Goal: Information Seeking & Learning: Learn about a topic

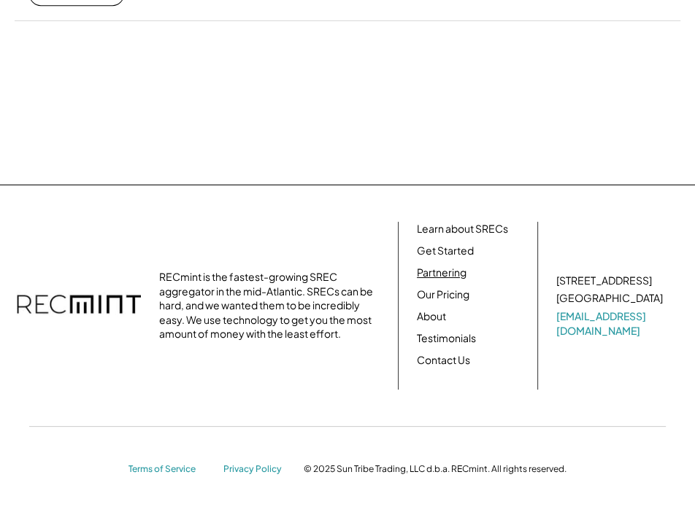
scroll to position [502, 0]
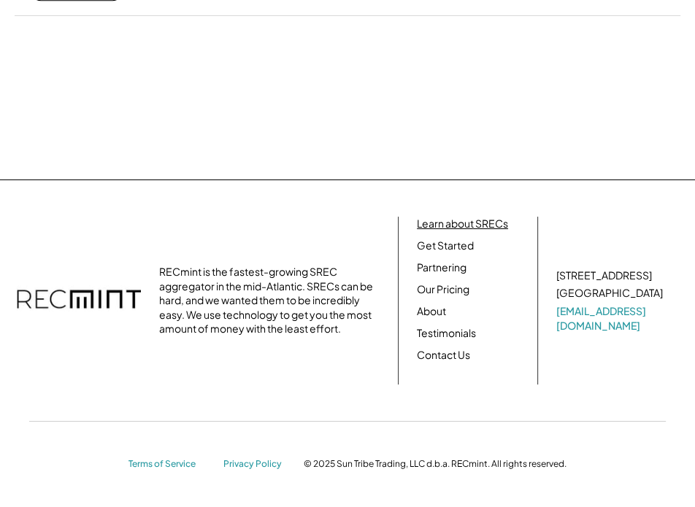
click at [458, 225] on link "Learn about SRECs" at bounding box center [462, 224] width 91 height 15
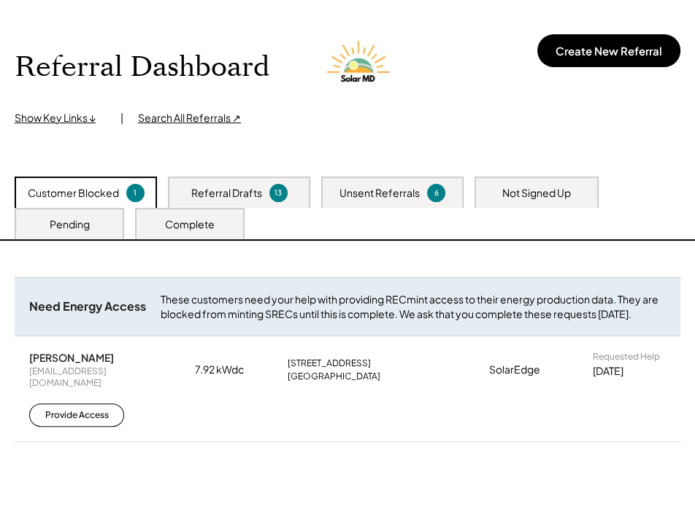
scroll to position [132, 0]
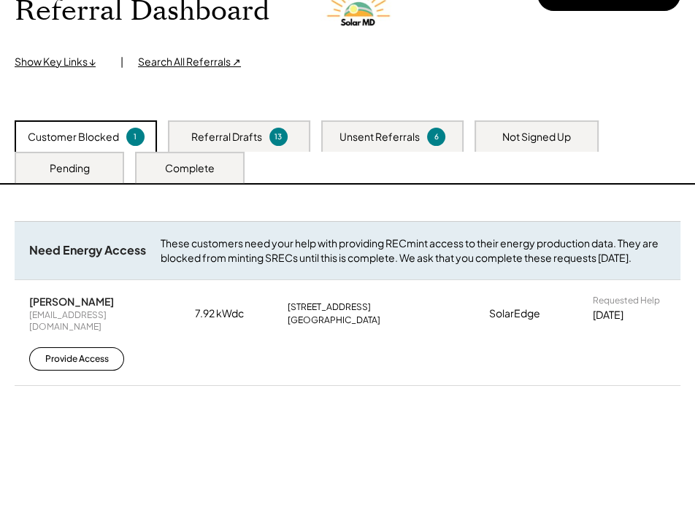
click at [192, 171] on div "Complete" at bounding box center [190, 168] width 50 height 15
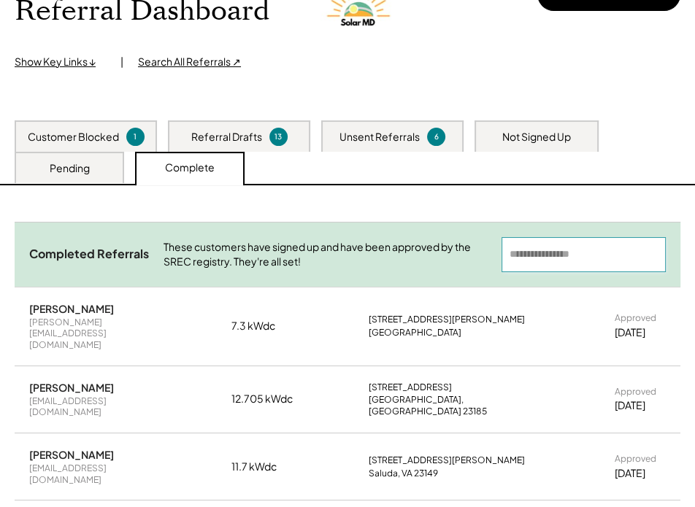
click at [610, 260] on input "input" at bounding box center [584, 254] width 164 height 35
paste input "**********"
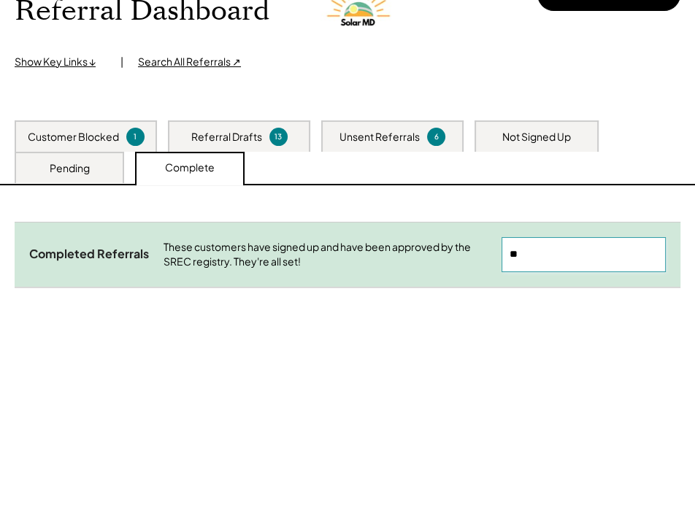
type input "*"
click at [83, 164] on div "Pending" at bounding box center [70, 168] width 40 height 15
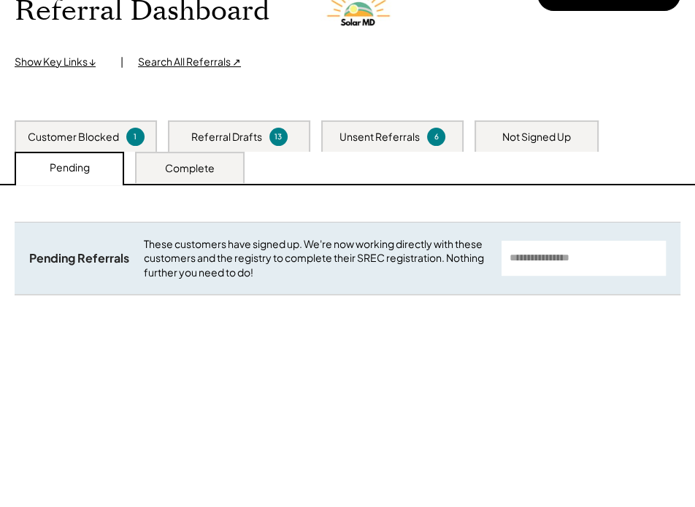
click at [590, 254] on input "input" at bounding box center [584, 258] width 164 height 35
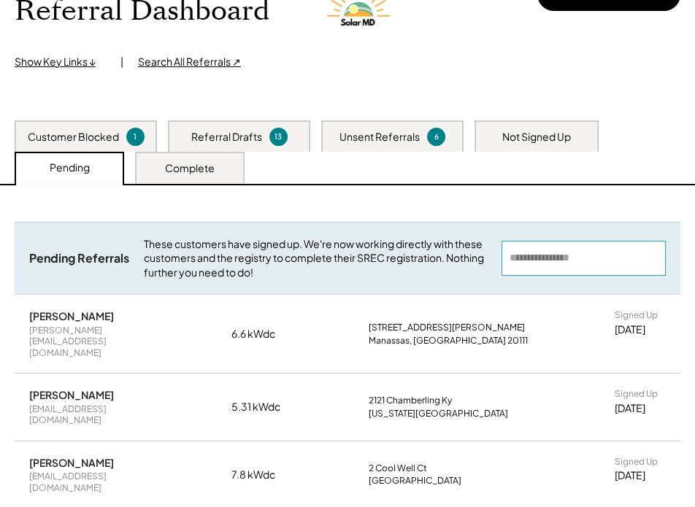
paste input "**********"
type input "**********"
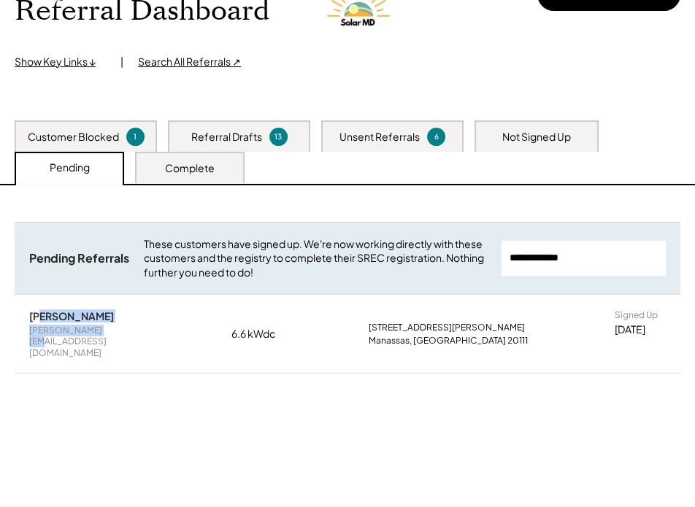
drag, startPoint x: 106, startPoint y: 317, endPoint x: 41, endPoint y: 316, distance: 65.0
click at [41, 316] on div "Charles Ghent charles.ghent@gmail.com" at bounding box center [98, 334] width 139 height 49
click at [37, 319] on div "Charles Ghent" at bounding box center [71, 316] width 85 height 13
drag, startPoint x: 42, startPoint y: 316, endPoint x: 119, endPoint y: 311, distance: 76.8
click at [118, 311] on div "Charles Ghent charles.ghent@gmail.com" at bounding box center [98, 334] width 139 height 49
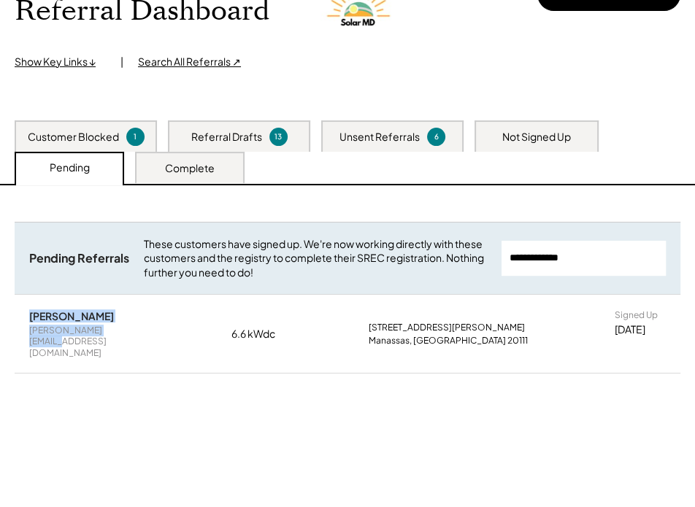
click at [112, 312] on div "Charles Ghent charles.ghent@gmail.com" at bounding box center [98, 334] width 139 height 49
drag, startPoint x: 100, startPoint y: 313, endPoint x: 24, endPoint y: 313, distance: 75.9
click at [24, 313] on div "Charles Ghent charles.ghent@gmail.com 6.6 kWdc 8008 Leland Rd Manassas, VA 2011…" at bounding box center [348, 334] width 666 height 78
copy div "Charles Ghent"
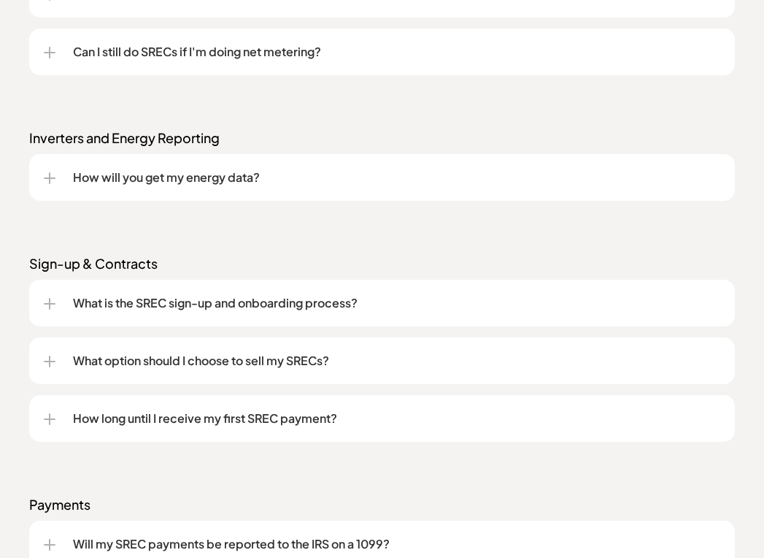
scroll to position [1752, 0]
click at [383, 179] on p "How will you get my energy data?" at bounding box center [397, 177] width 648 height 18
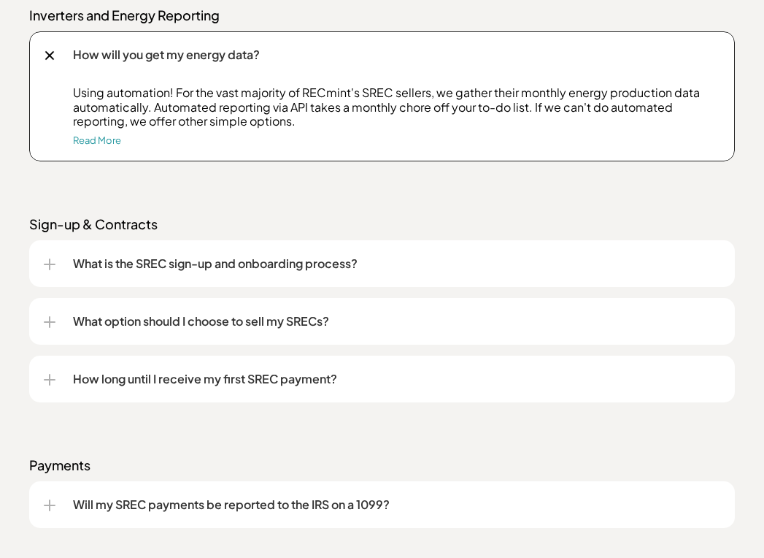
scroll to position [1898, 0]
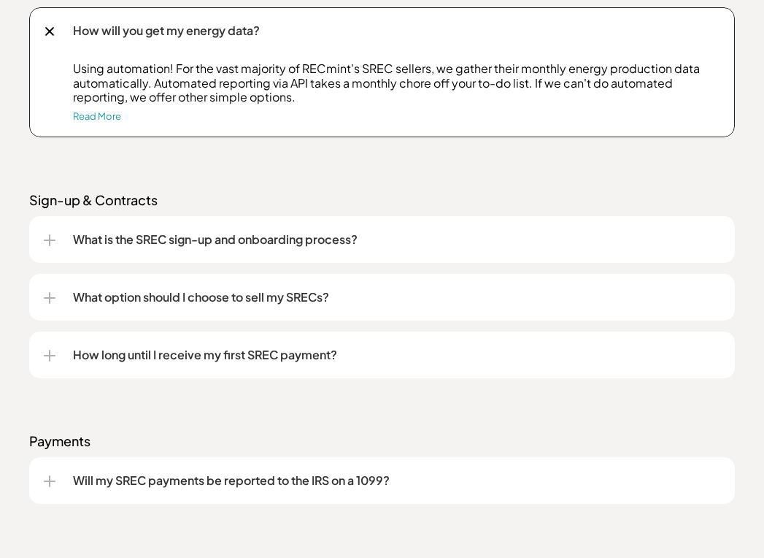
click at [166, 226] on div "What is the SREC sign-up and onboarding process?" at bounding box center [382, 239] width 677 height 47
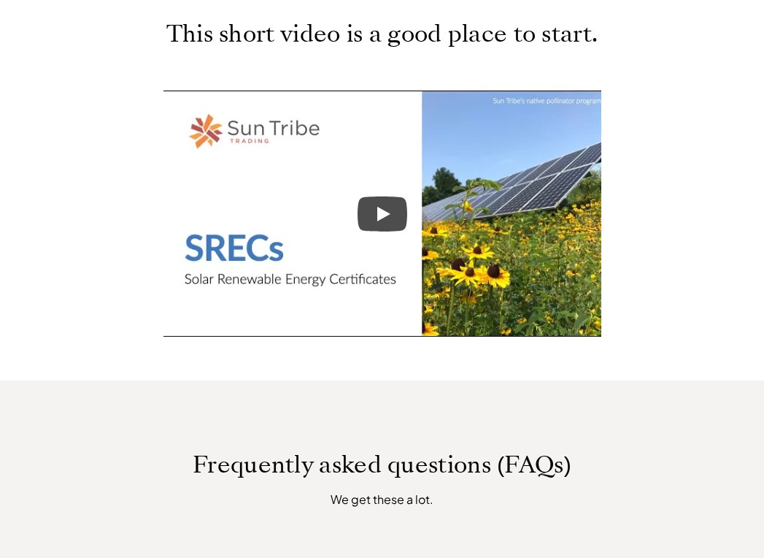
scroll to position [803, 0]
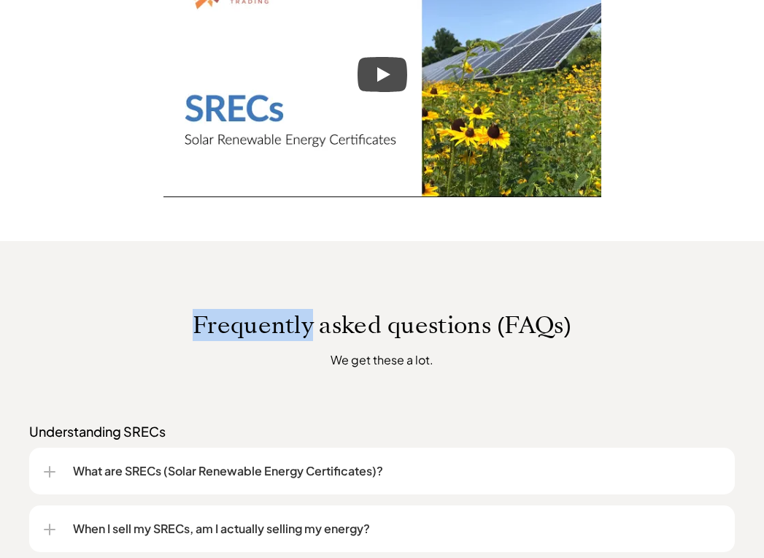
drag, startPoint x: 191, startPoint y: 318, endPoint x: 313, endPoint y: 329, distance: 122.4
click at [313, 329] on p "Frequently asked questions (FAQs)" at bounding box center [382, 325] width 706 height 28
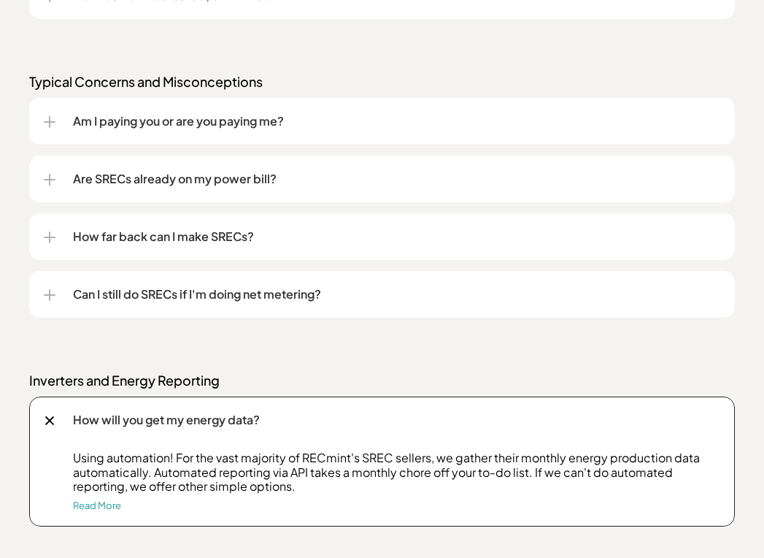
scroll to position [1314, 0]
